Goal: Task Accomplishment & Management: Use online tool/utility

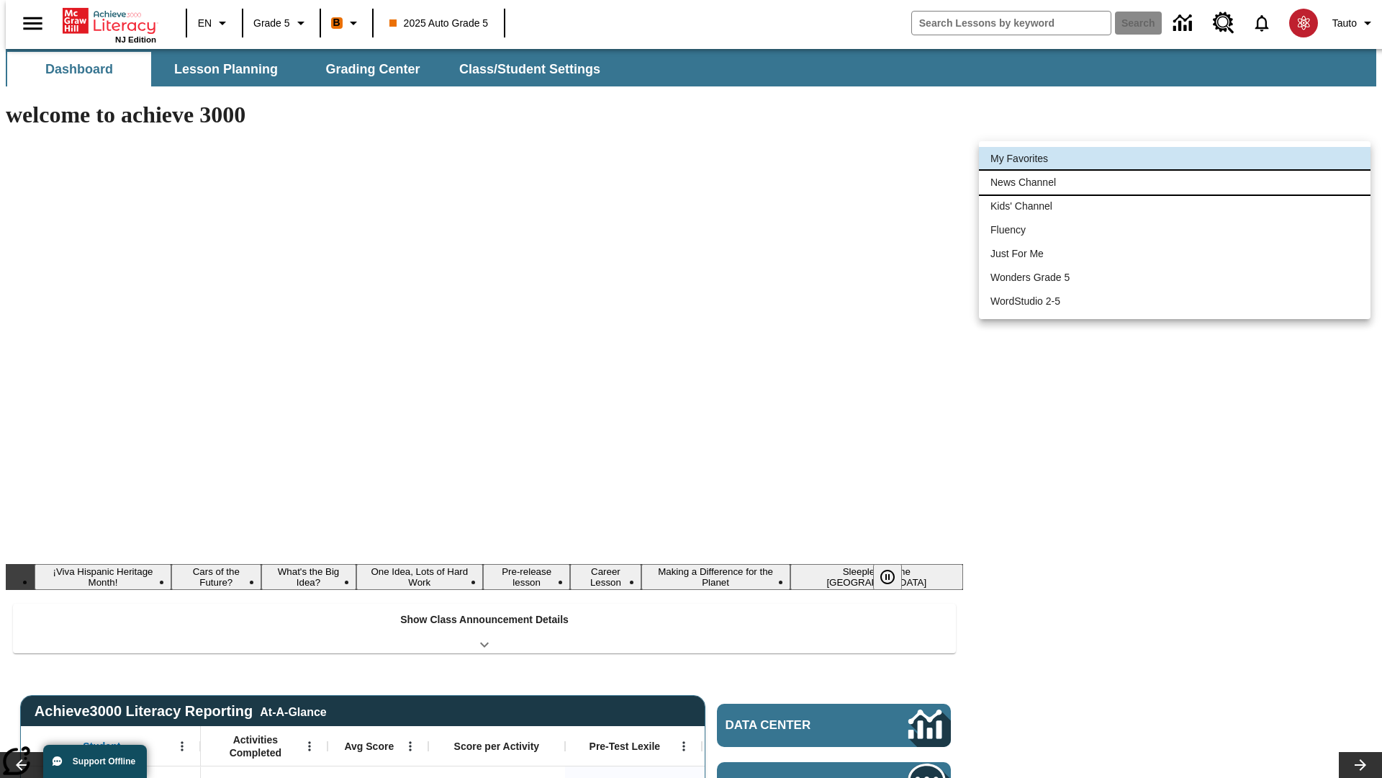
click at [1175, 182] on li "News Channel" at bounding box center [1175, 183] width 392 height 24
type input "120"
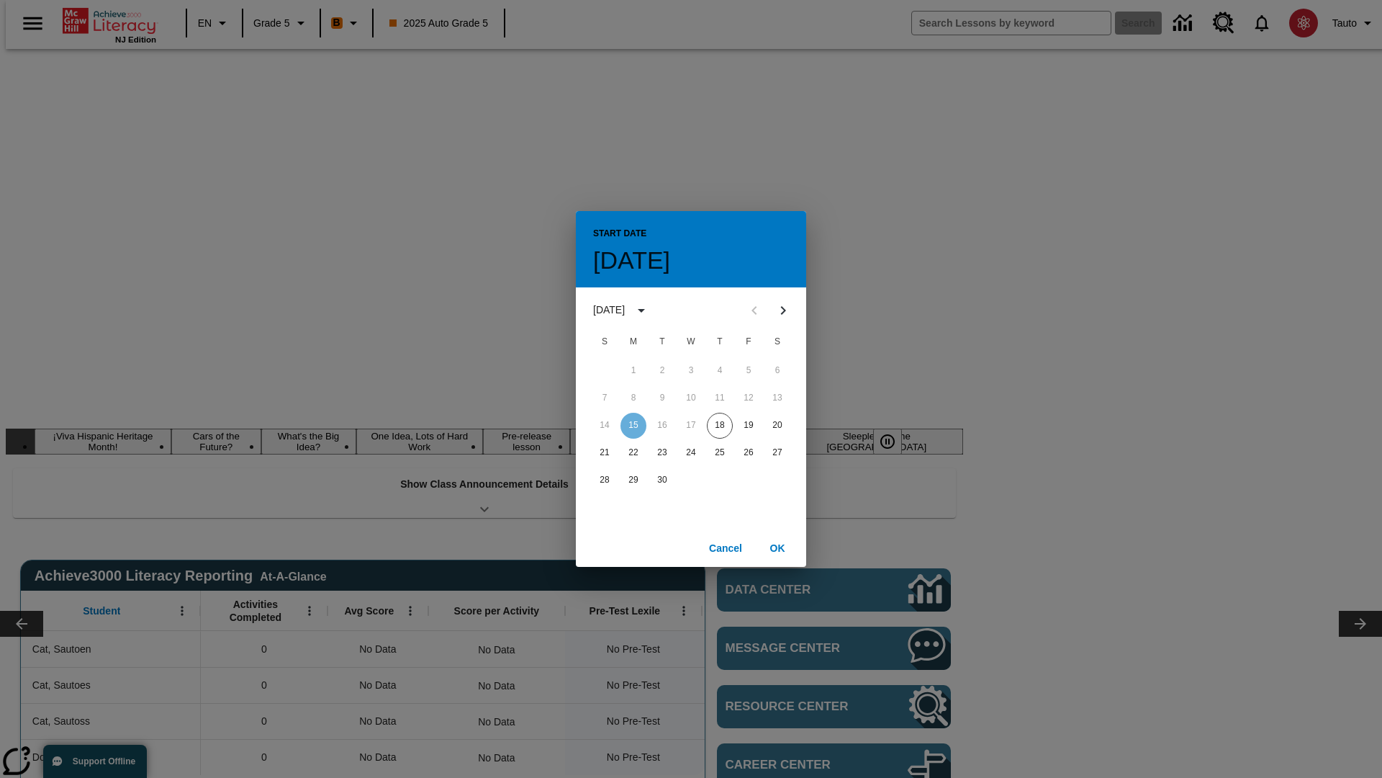
scroll to position [0, 0]
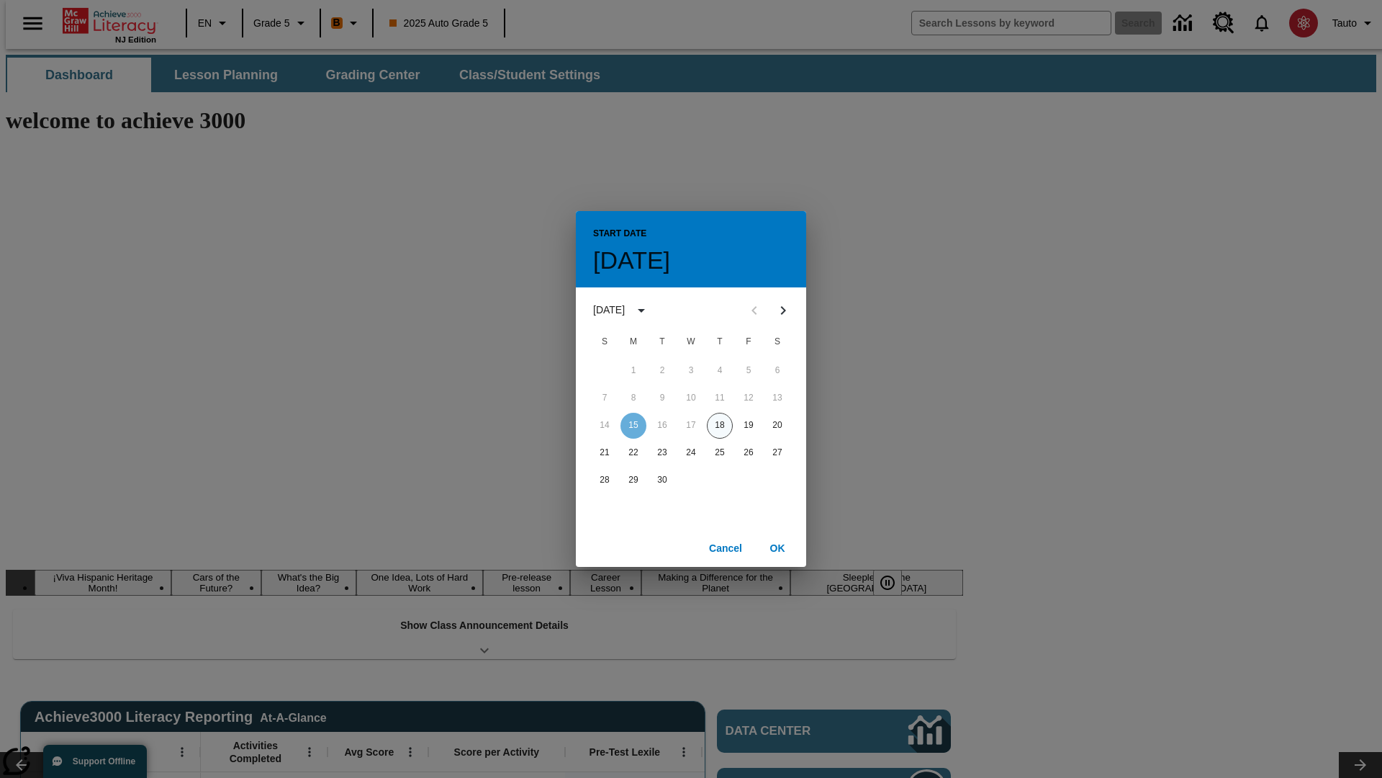
click at [720, 425] on button "18" at bounding box center [720, 426] width 26 height 26
click at [778, 547] on button "OK" at bounding box center [777, 548] width 46 height 27
